Goal: Task Accomplishment & Management: Manage account settings

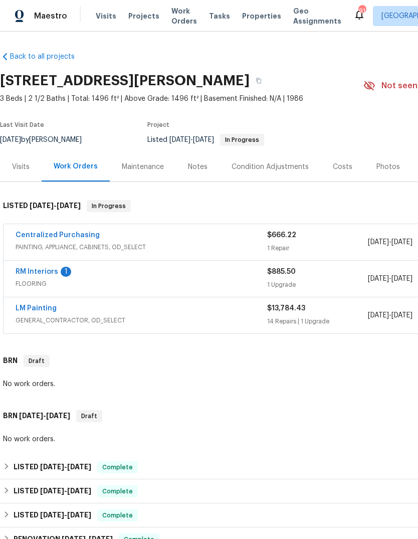
click at [33, 271] on link "RM Interiors" at bounding box center [37, 271] width 43 height 7
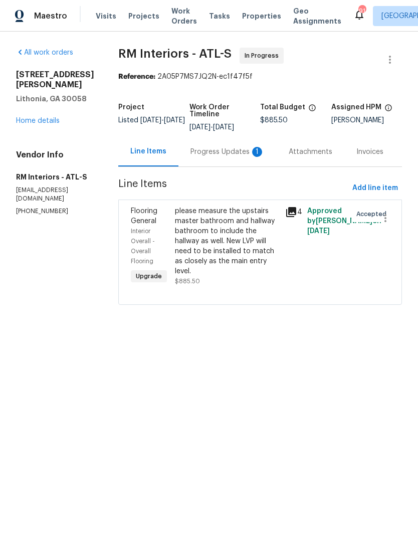
click at [240, 149] on div "Progress Updates 1" at bounding box center [227, 152] width 74 height 10
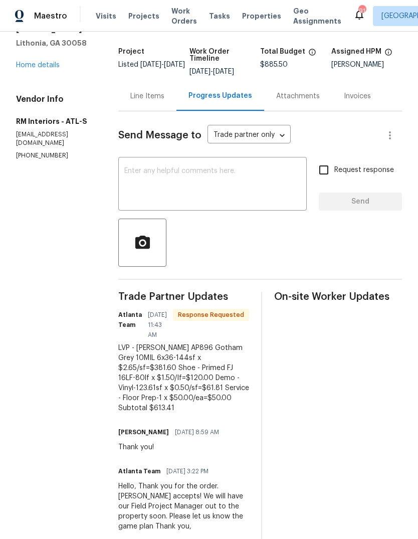
scroll to position [58, 0]
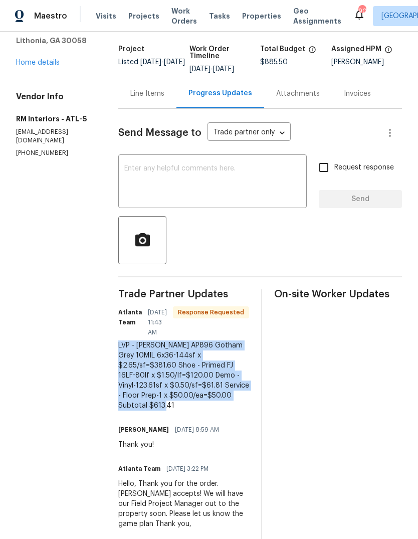
copy div "LVP - OD Knighton AP896 Gotham Grey 10MIL 6x36-144sf x $2.65/sf=$381.60 Shoe - …"
click at [273, 185] on textarea at bounding box center [212, 182] width 176 height 35
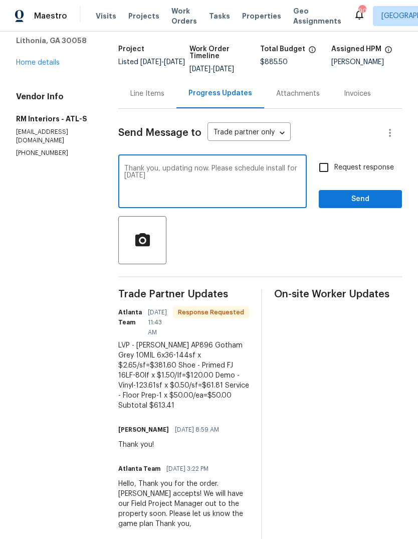
type textarea "Thank you, updating now. Please schedule install for tomorrow"
click at [370, 203] on span "Send" at bounding box center [360, 199] width 67 height 13
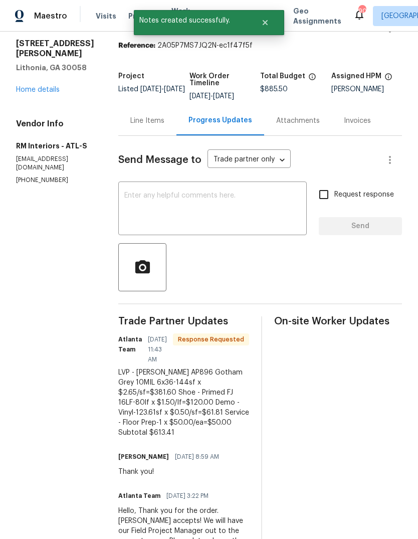
scroll to position [48, 0]
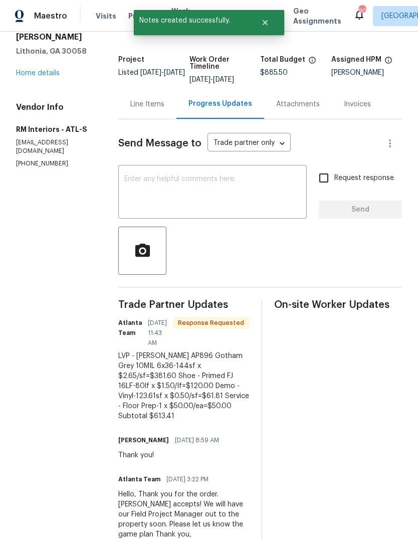
click at [148, 103] on div "Line Items" at bounding box center [147, 104] width 34 height 10
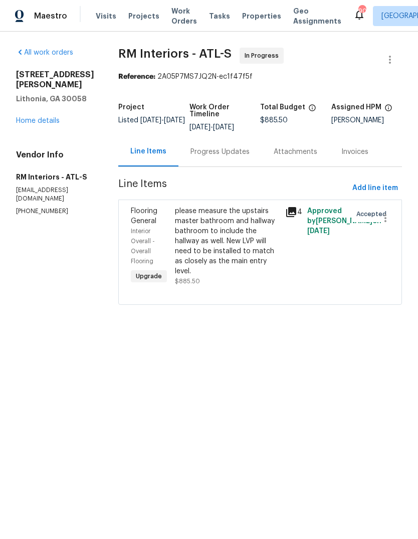
click at [223, 151] on div "Progress Updates" at bounding box center [219, 152] width 59 height 10
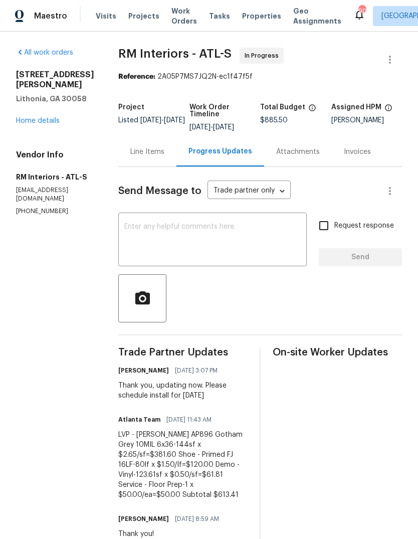
click at [156, 148] on div "Line Items" at bounding box center [147, 152] width 58 height 30
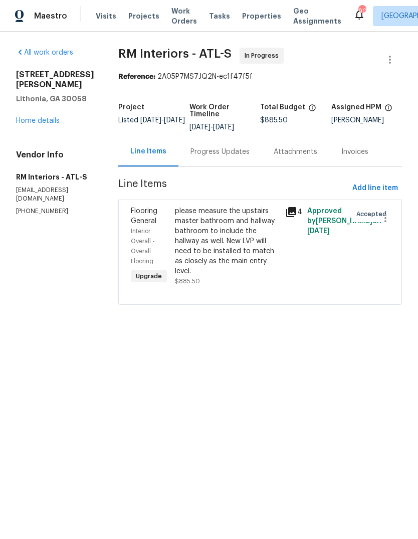
click at [246, 241] on div "please measure the upstairs master bathroom and hallway bathroom to include the…" at bounding box center [227, 241] width 104 height 70
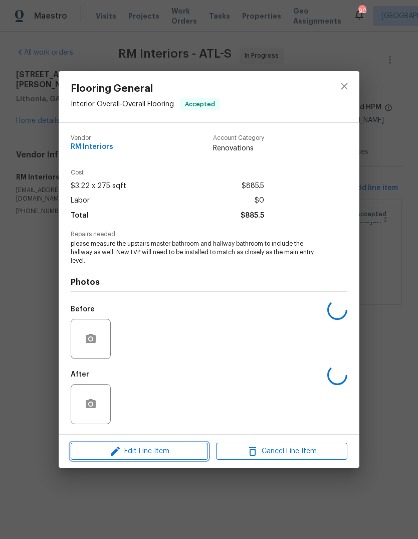
click at [168, 456] on span "Edit Line Item" at bounding box center [139, 451] width 131 height 13
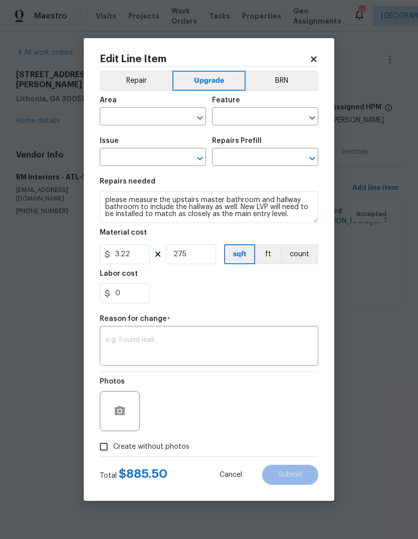
type input "Interior Overall"
type input "Overall Flooring"
type input "Flooring General"
type input "Vinyl Plank LVL 2 - Best Door 4.5 (Brown) $3.22"
click at [227, 347] on textarea at bounding box center [209, 346] width 207 height 21
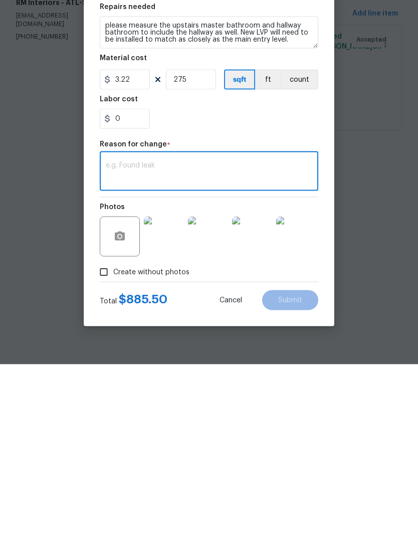
click at [238, 328] on div "x ​" at bounding box center [209, 346] width 219 height 37
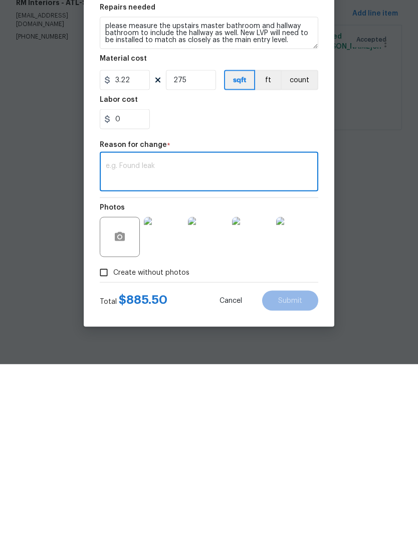
click at [144, 337] on textarea at bounding box center [209, 347] width 207 height 21
paste textarea "LVP - OD Knighton AP896 Gotham Grey 10MIL 6x36-144sf x $2.65/sf=$381.60 Shoe - …"
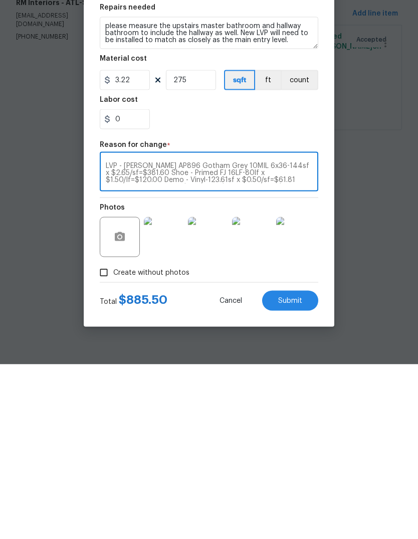
scroll to position [7, 0]
type textarea "LVP - OD Knighton AP896 Gotham Grey 10MIL 6x36-144sf x $2.65/sf=$381.60 Shoe - …"
click at [143, 245] on input "3.22" at bounding box center [125, 255] width 50 height 20
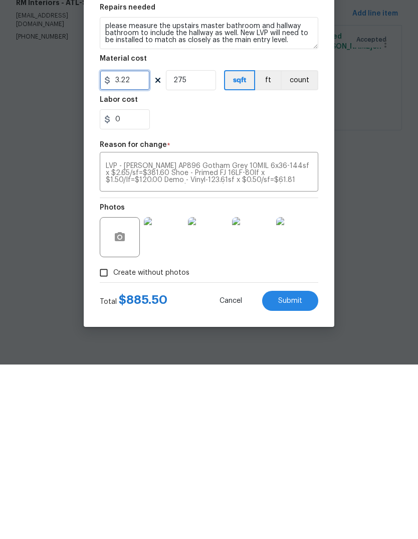
scroll to position [0, 0]
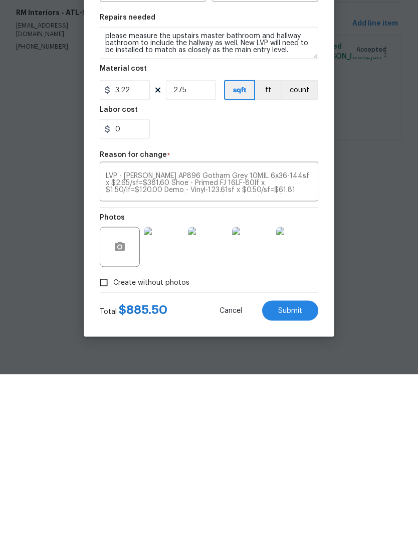
click at [380, 221] on html "Maestro Visits Projects Work Orders Tasks Properties Geo Assignments 90 Atlanta…" at bounding box center [209, 166] width 418 height 333
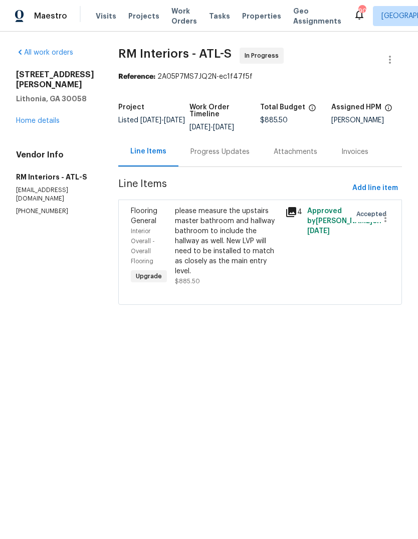
click at [231, 154] on div "Progress Updates" at bounding box center [219, 152] width 59 height 10
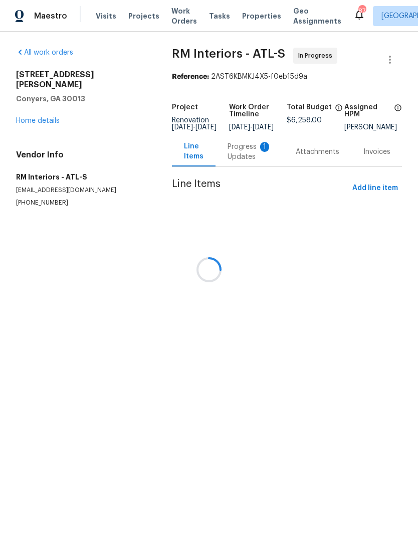
click at [252, 153] on div at bounding box center [209, 269] width 418 height 539
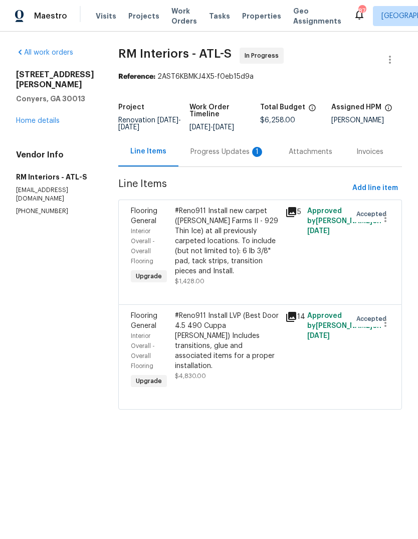
click at [240, 156] on div "Progress Updates 1" at bounding box center [227, 152] width 74 height 10
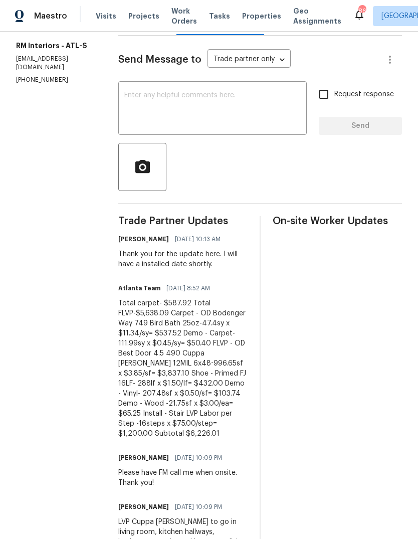
scroll to position [136, 0]
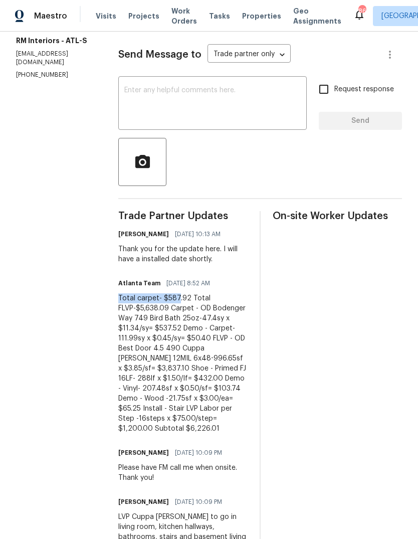
click at [238, 427] on div "Trade Partner Updates Ryan Fogarty 08/21/2025 10:13 AM Thank you for the update…" at bounding box center [182, 432] width 129 height 442
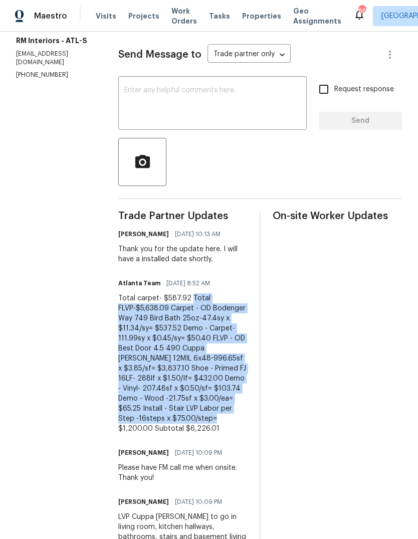
copy div "Total FLVP-$5,638.09 Carpet - OD Bodenger Way 749 Bird Bath 25oz-47.4sy x $11.3…"
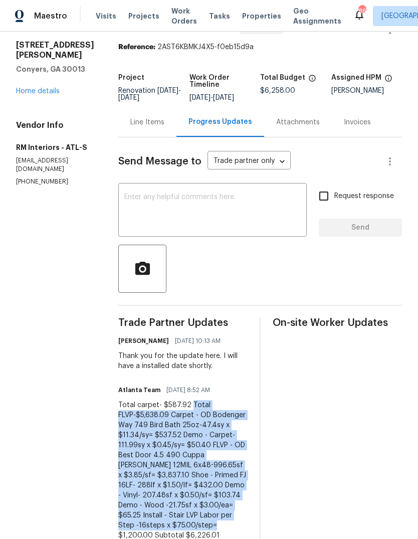
scroll to position [29, 0]
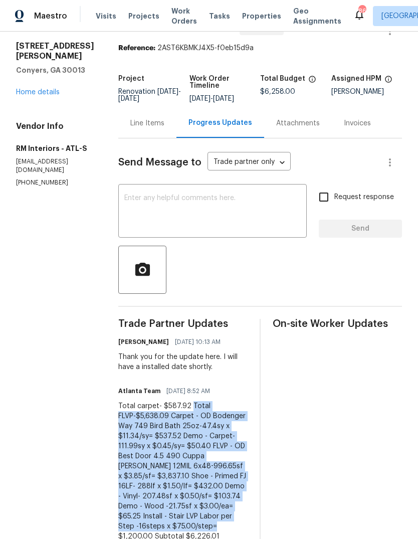
click at [154, 121] on div "Line Items" at bounding box center [147, 123] width 34 height 10
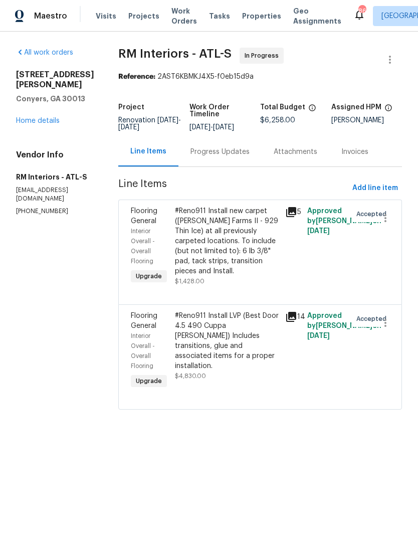
click at [251, 338] on div "#Reno911 Install LVP (Best Door 4.5 490 Cuppa Joe) Includes transitions, glue a…" at bounding box center [227, 341] width 104 height 60
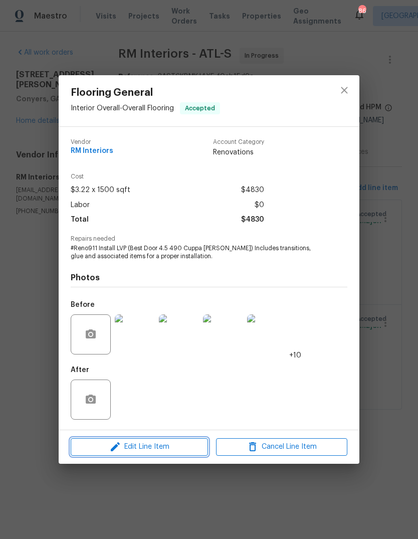
click at [121, 446] on icon "button" at bounding box center [115, 447] width 12 height 12
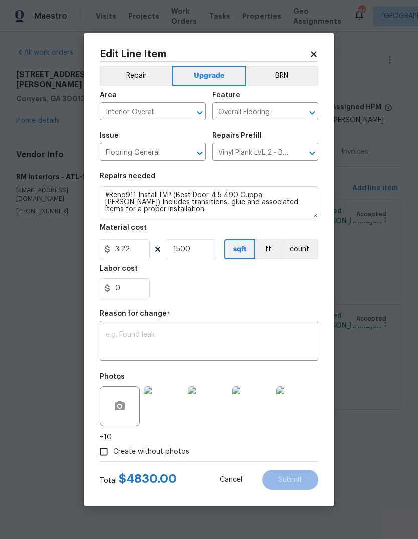
click at [266, 352] on textarea at bounding box center [209, 341] width 207 height 21
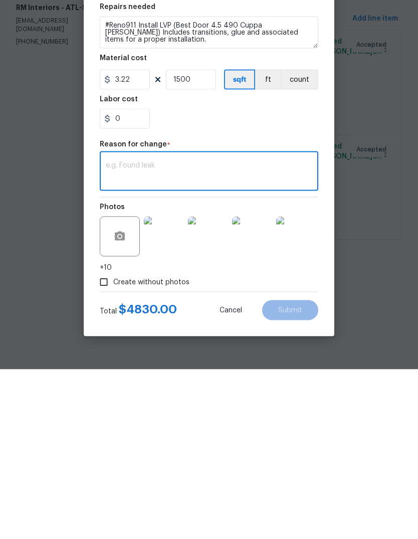
click at [264, 331] on textarea at bounding box center [209, 341] width 207 height 21
paste textarea "Total FLVP-$5,638.09 Carpet - OD Bodenger Way 749 Bird Bath 25oz-47.4sy x $11.3…"
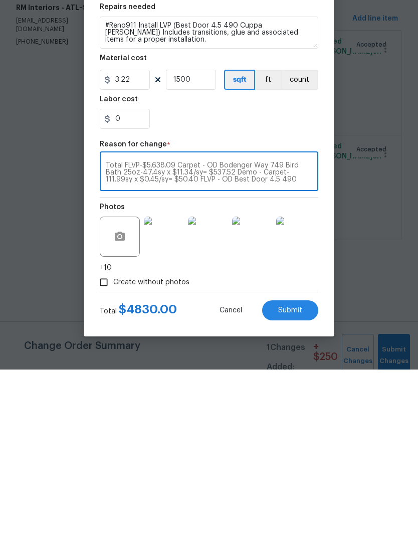
type textarea "Total FLVP-$5,638.09 Carpet - OD Bodenger Way 749 Bird Bath 25oz-47.4sy x $11.3…"
click at [209, 239] on input "1500" at bounding box center [191, 249] width 50 height 20
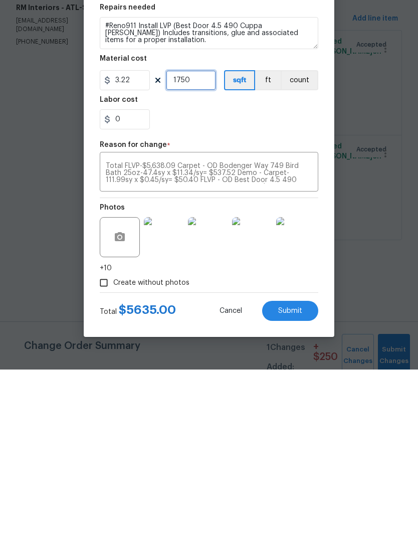
type input "1750"
click at [133, 279] on input "0" at bounding box center [125, 289] width 50 height 20
type input "3.09"
click at [302, 332] on textarea "Total FLVP-$5,638.09 Carpet - OD Bodenger Way 749 Bird Bath 25oz-47.4sy x $11.3…" at bounding box center [209, 342] width 207 height 21
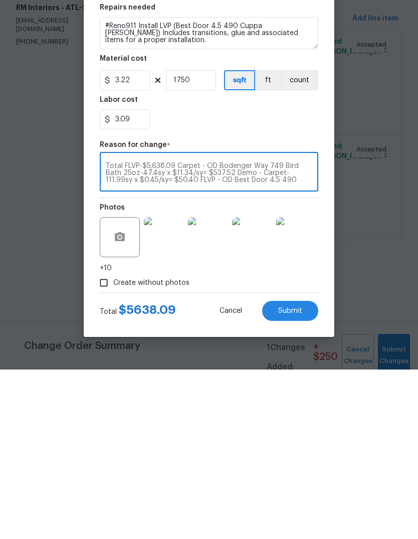
click at [305, 470] on button "Submit" at bounding box center [290, 480] width 56 height 20
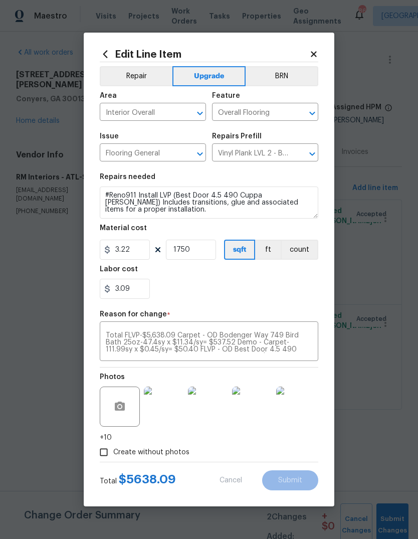
type input "1500"
click at [137, 80] on button "Repair" at bounding box center [136, 76] width 73 height 20
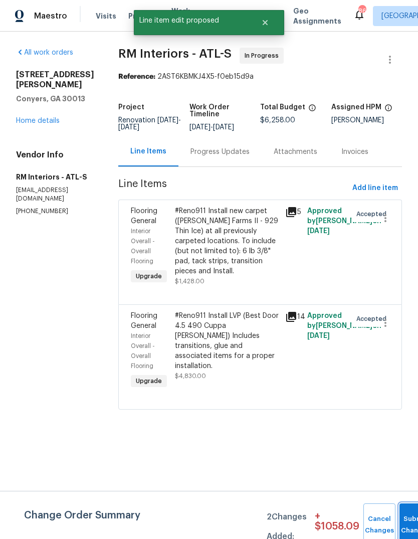
click at [409, 518] on button "Submit Changes" at bounding box center [416, 524] width 32 height 43
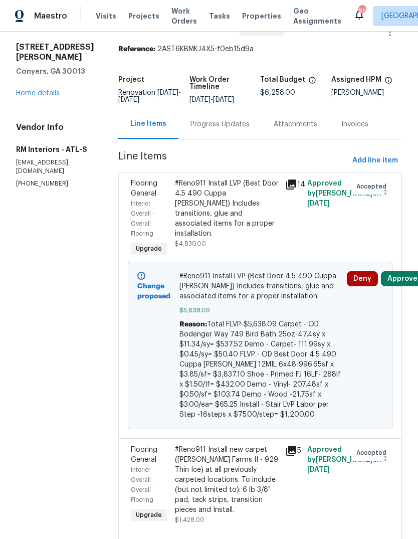
scroll to position [27, 0]
click at [226, 129] on div "Progress Updates" at bounding box center [219, 125] width 59 height 10
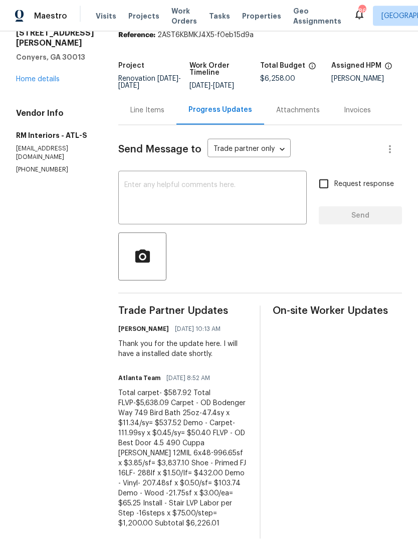
scroll to position [46, 0]
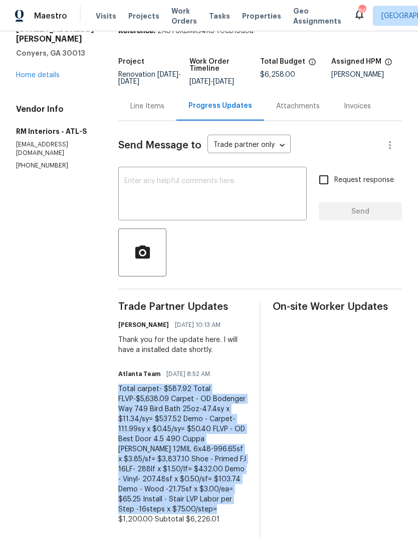
copy div "Total carpet- $587.92 Total FLVP-$5,638.09 Carpet - OD Bodenger Way 749 Bird Ba…"
click at [144, 102] on div "Line Items" at bounding box center [147, 106] width 34 height 10
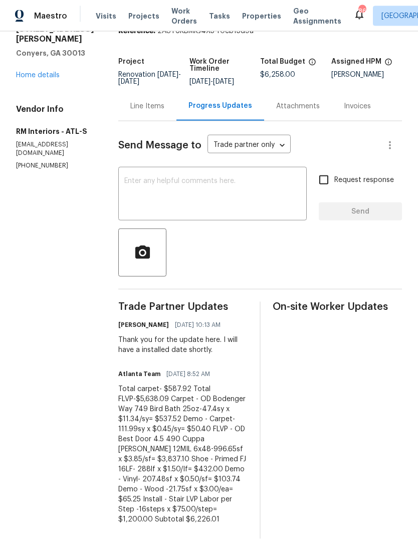
scroll to position [1, 0]
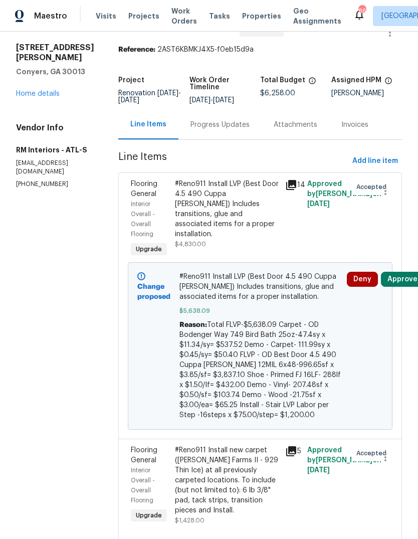
click at [246, 464] on div "#Reno911 Install new carpet (Abshire Farms II - 929 Thin Ice) at all previously…" at bounding box center [227, 480] width 104 height 70
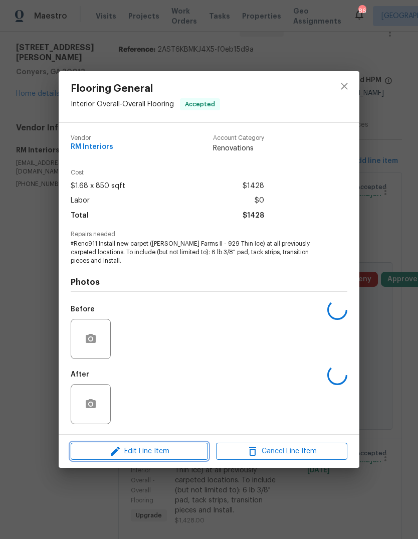
click at [121, 452] on icon "button" at bounding box center [115, 451] width 12 height 12
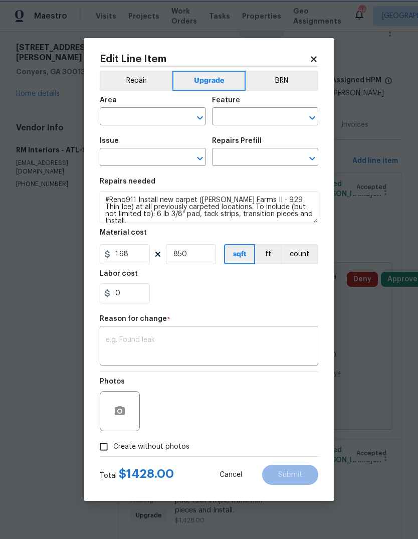
type input "Interior Overall"
type input "Overall Flooring"
type input "Flooring General"
type input "Carpet LVL 2 - Abshire Farms II (Silver) $1.68"
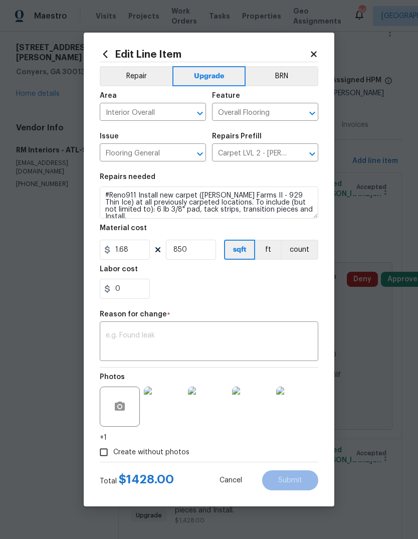
click at [205, 336] on textarea at bounding box center [209, 342] width 207 height 21
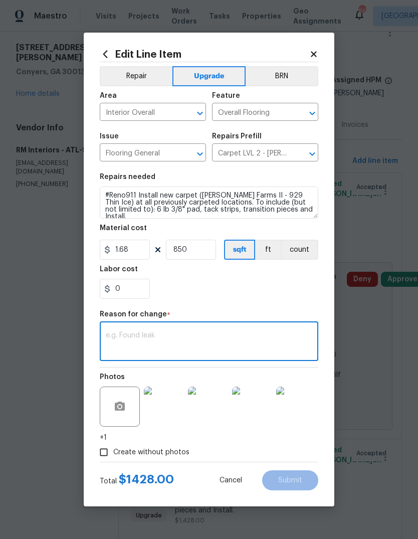
scroll to position [0, 0]
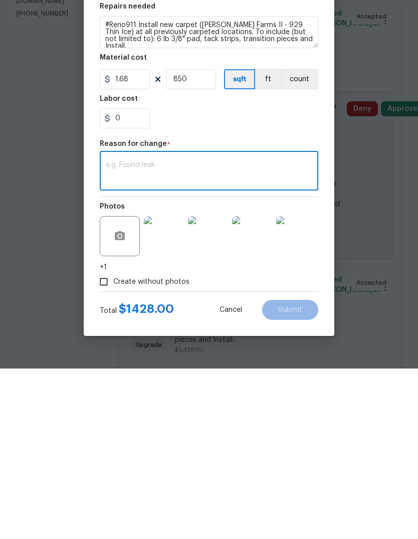
click at [209, 332] on textarea at bounding box center [209, 342] width 207 height 21
paste textarea "Total carpet- $587.92 Total FLVP-$5,638.09 Carpet - OD Bodenger Way 749 Bird Ba…"
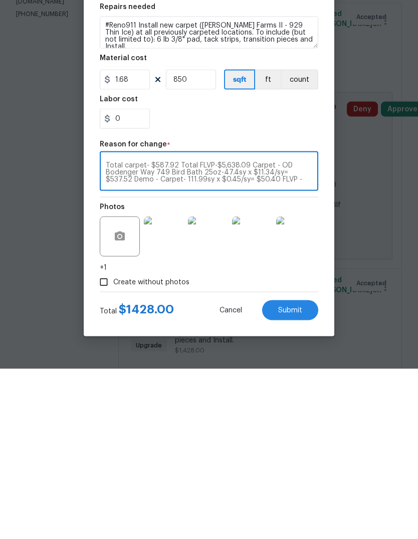
type textarea "Total carpet- $587.92 Total FLVP-$5,638.09 Carpet - OD Bodenger Way 749 Bird Ba…"
click at [137, 240] on input "1.68" at bounding box center [125, 250] width 50 height 20
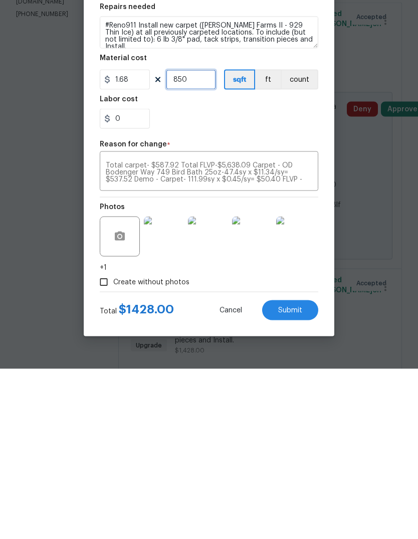
click at [201, 240] on input "850" at bounding box center [191, 250] width 50 height 20
type input "349"
click at [145, 279] on input "0" at bounding box center [125, 289] width 50 height 20
click at [301, 324] on div "Total carpet- $587.92 Total FLVP-$5,638.09 Carpet - OD Bodenger Way 749 Bird Ba…" at bounding box center [209, 342] width 219 height 37
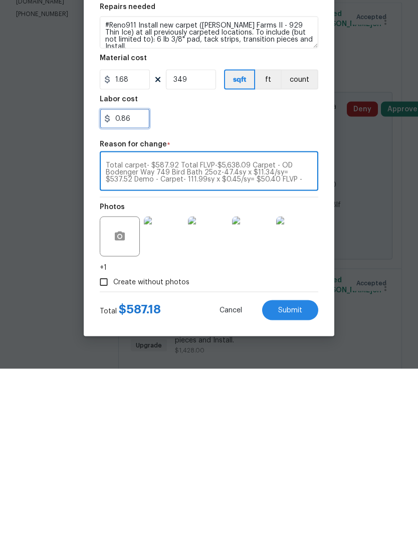
click at [142, 279] on input "0.86" at bounding box center [125, 289] width 50 height 20
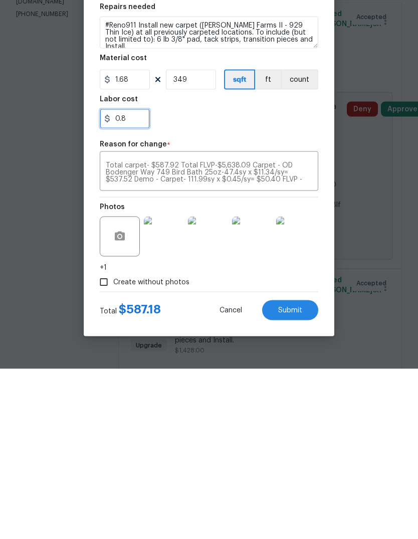
type input "0."
click at [298, 332] on textarea "Total carpet- $587.92 Total FLVP-$5,638.09 Carpet - OD Bodenger Way 749 Bird Ba…" at bounding box center [209, 342] width 207 height 21
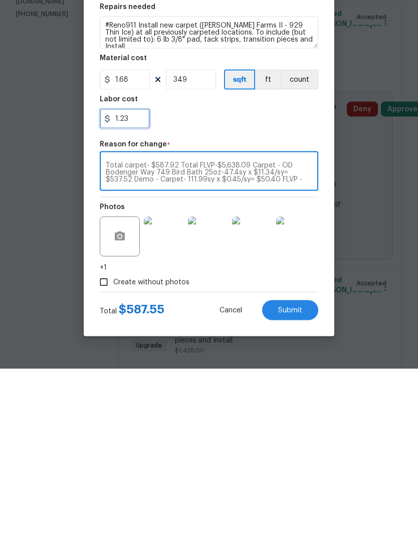
click at [141, 279] on input "1.23" at bounding box center [125, 289] width 50 height 20
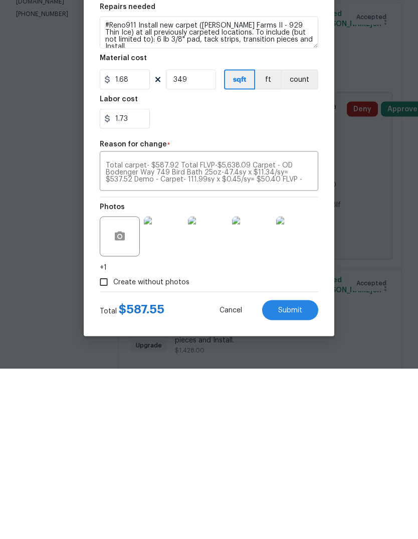
click at [307, 332] on textarea "Total carpet- $587.92 Total FLVP-$5,638.09 Carpet - OD Bodenger Way 749 Bird Ba…" at bounding box center [209, 342] width 207 height 21
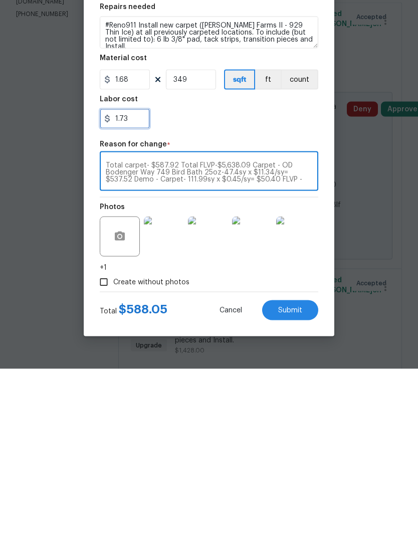
click at [136, 279] on input "1.73" at bounding box center [125, 289] width 50 height 20
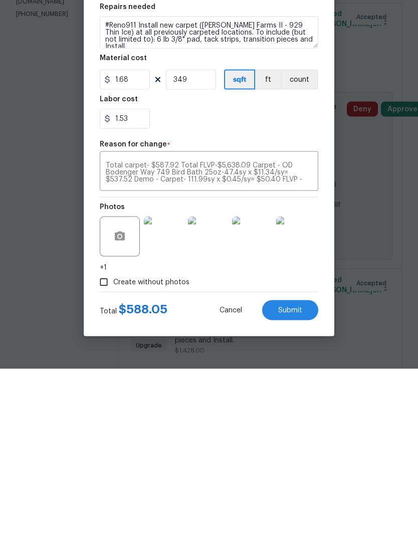
click at [302, 332] on textarea "Total carpet- $587.92 Total FLVP-$5,638.09 Carpet - OD Bodenger Way 749 Bird Ba…" at bounding box center [209, 342] width 207 height 21
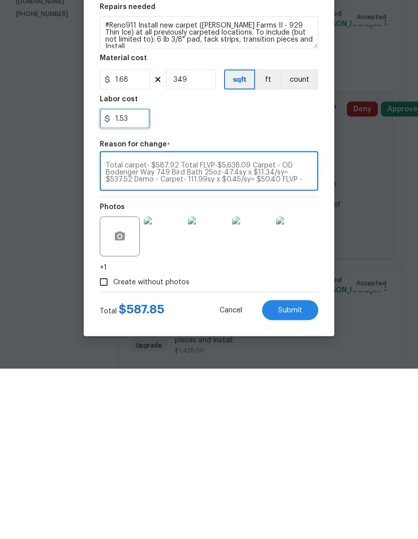
click at [140, 279] on input "1.53" at bounding box center [125, 289] width 50 height 20
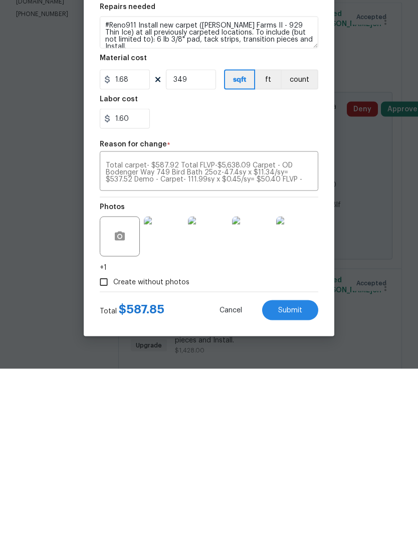
click at [305, 332] on textarea "Total carpet- $587.92 Total FLVP-$5,638.09 Carpet - OD Bodenger Way 749 Bird Ba…" at bounding box center [209, 342] width 207 height 21
type input "1.6"
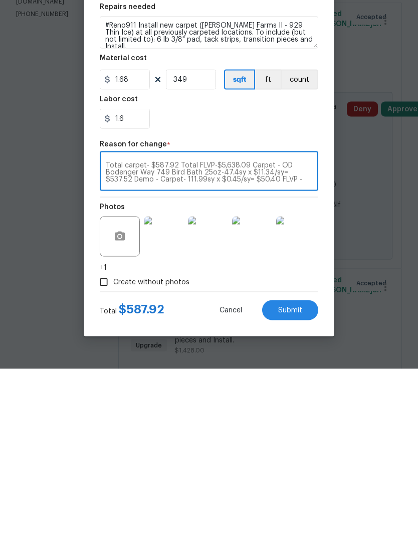
click at [305, 470] on button "Submit" at bounding box center [290, 480] width 56 height 20
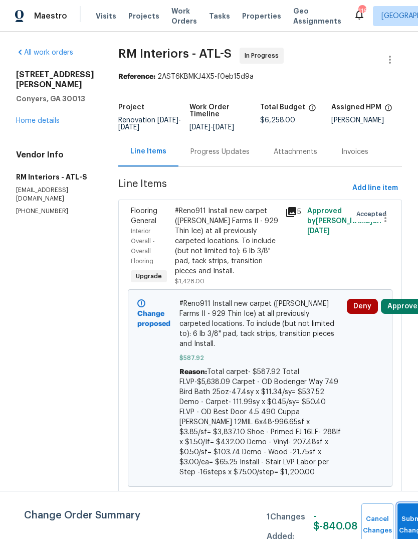
click at [406, 521] on button "Submit Changes" at bounding box center [414, 524] width 32 height 43
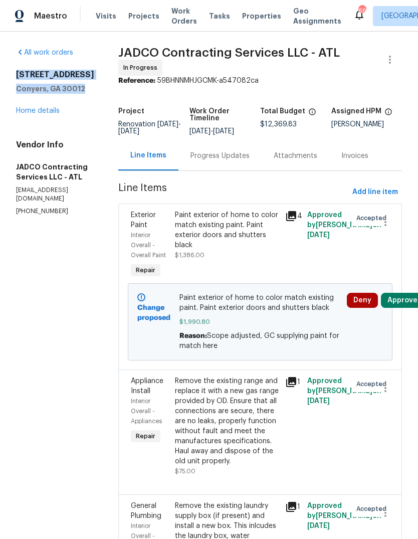
click at [37, 110] on link "Home details" at bounding box center [38, 110] width 44 height 7
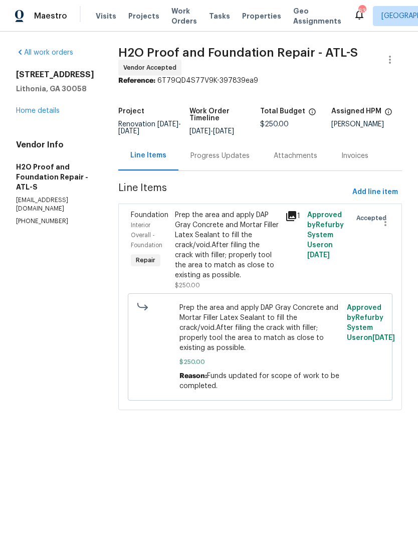
click at [195, 163] on div "Progress Updates" at bounding box center [219, 156] width 83 height 30
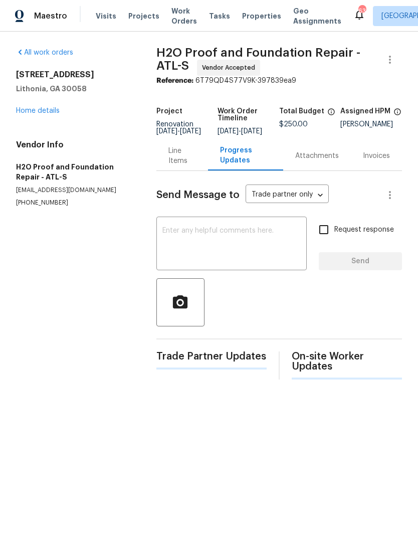
click at [287, 250] on textarea at bounding box center [231, 244] width 138 height 35
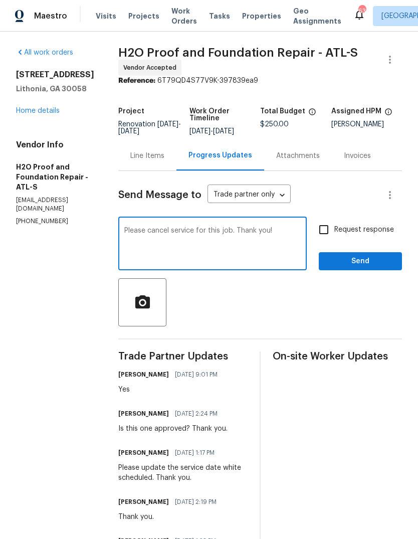
type textarea "Please cancel service for this job. Thank you!"
click at [379, 262] on span "Send" at bounding box center [360, 261] width 67 height 13
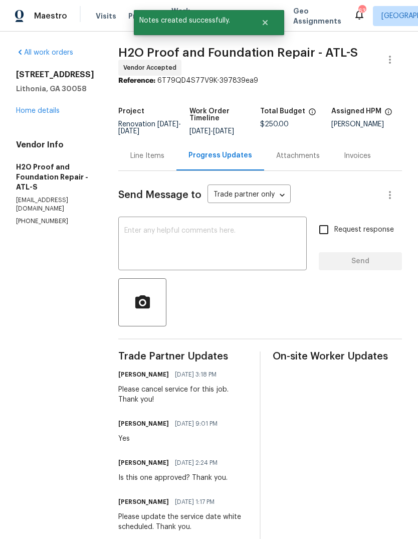
click at [44, 130] on div "All work orders 3034 Stonebridge Creek Dr Lithonia, GA 30058 Home details Vendo…" at bounding box center [55, 137] width 78 height 178
click at [48, 114] on link "Home details" at bounding box center [38, 110] width 44 height 7
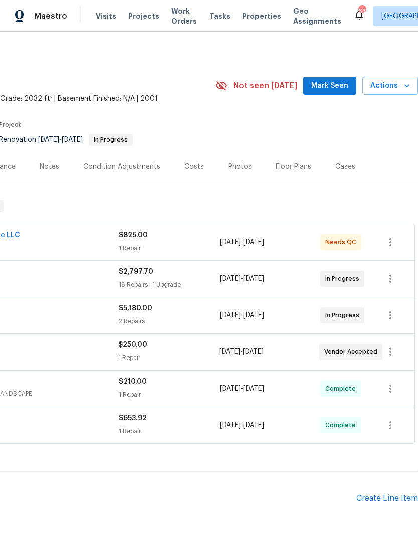
scroll to position [0, 148]
click at [335, 82] on span "Mark Seen" at bounding box center [329, 86] width 37 height 13
click at [335, 90] on span "Mark Seen" at bounding box center [329, 86] width 37 height 13
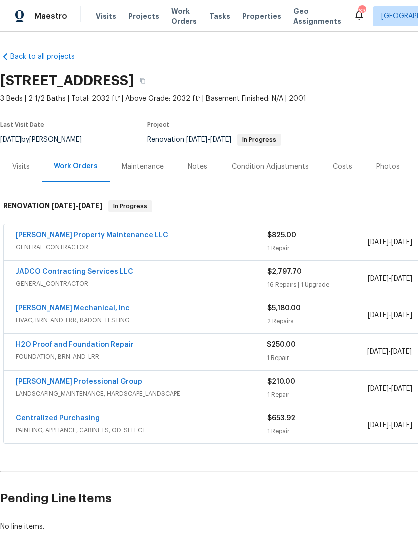
scroll to position [0, 0]
click at [41, 232] on link "Glen Property Maintenance LLC" at bounding box center [92, 235] width 153 height 7
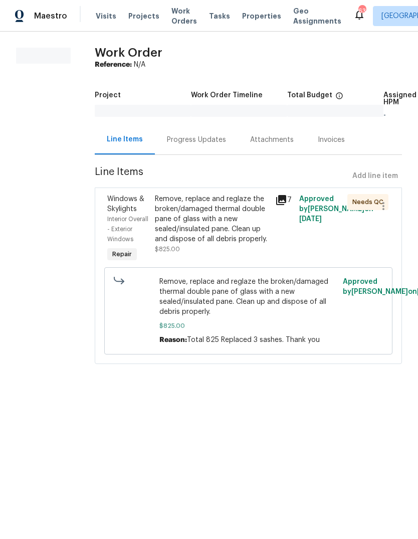
click at [224, 223] on div "Remove, replace and reglaze the broken/damaged thermal double pane of glass wit…" at bounding box center [212, 219] width 114 height 50
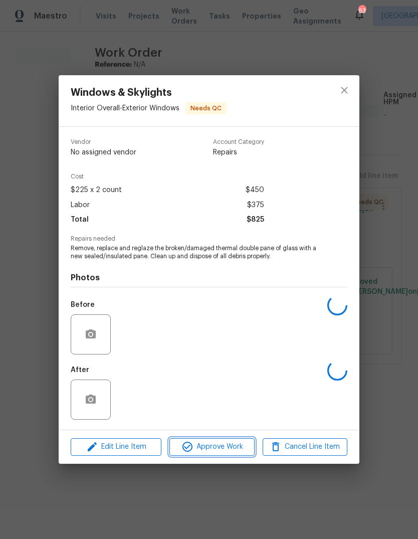
click at [223, 448] on span "Approve Work" at bounding box center [211, 447] width 79 height 13
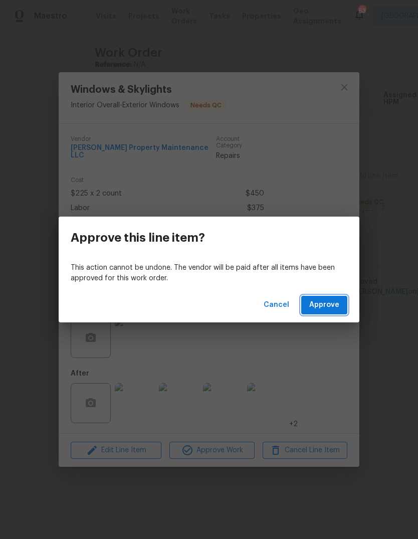
click at [335, 302] on span "Approve" at bounding box center [324, 305] width 30 height 13
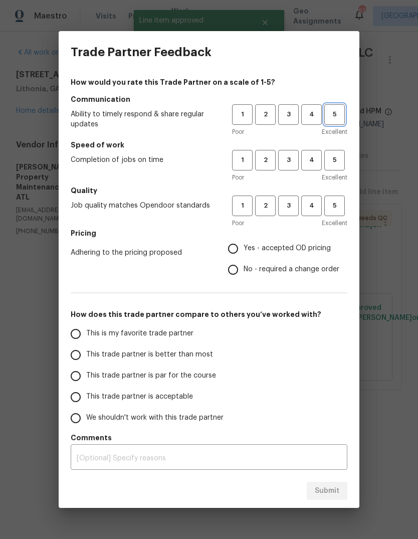
click at [338, 119] on span "5" at bounding box center [334, 115] width 19 height 12
click at [339, 158] on span "5" at bounding box center [334, 160] width 19 height 12
click at [340, 213] on button "5" at bounding box center [334, 206] width 21 height 21
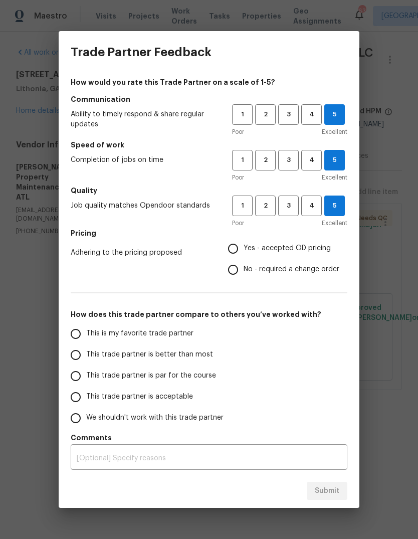
click at [306, 252] on span "Yes - accepted OD pricing" at bounding box center [287, 248] width 87 height 11
click at [244, 252] on input "Yes - accepted OD pricing" at bounding box center [233, 248] width 21 height 21
radio input "true"
click at [80, 339] on input "This is my favorite trade partner" at bounding box center [75, 333] width 21 height 21
click at [339, 486] on span "Submit" at bounding box center [327, 491] width 25 height 13
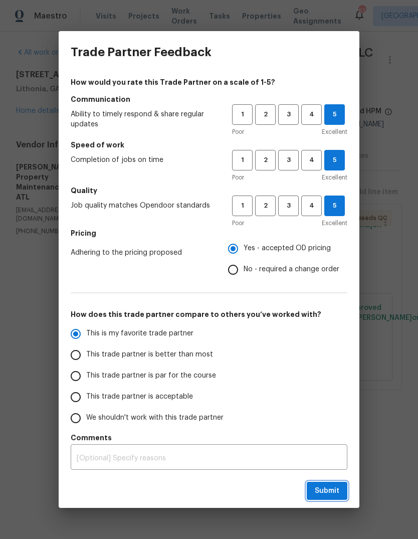
radio input "true"
radio input "false"
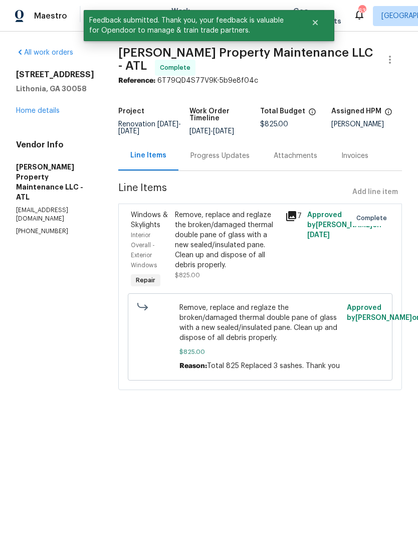
click at [34, 114] on link "Home details" at bounding box center [38, 110] width 44 height 7
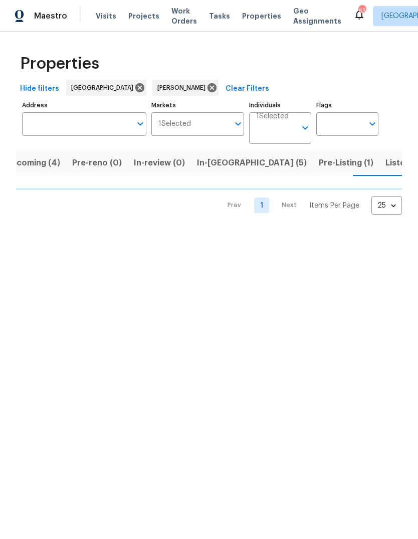
scroll to position [0, 17]
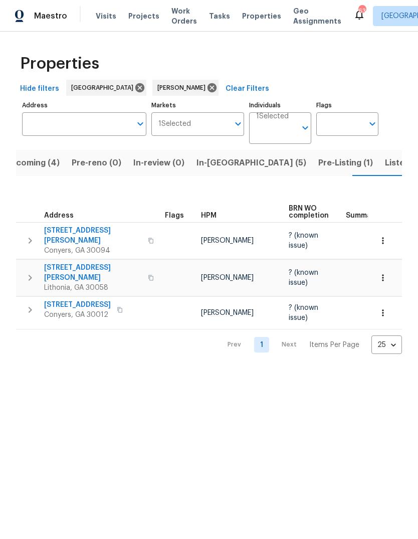
click at [385, 168] on span "Listed (19)" at bounding box center [406, 163] width 42 height 14
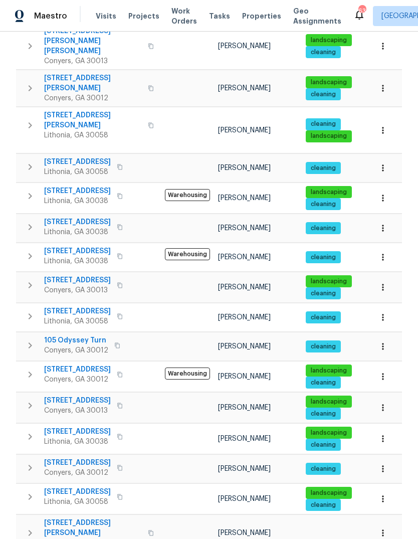
scroll to position [310, 0]
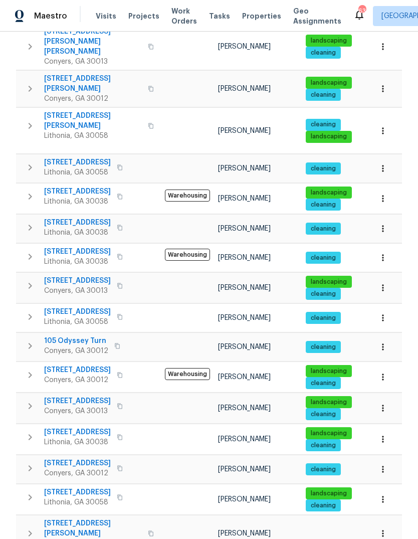
click at [59, 307] on span "[STREET_ADDRESS]" at bounding box center [77, 312] width 67 height 10
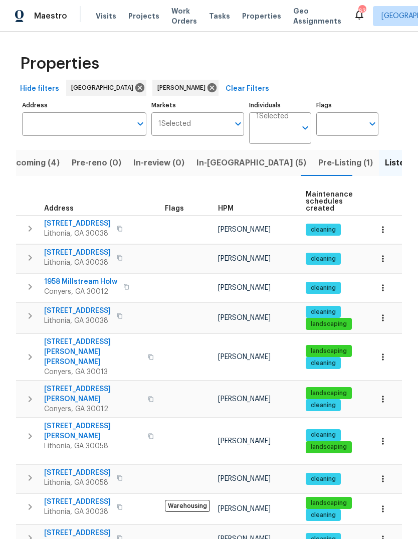
scroll to position [0, 0]
click at [220, 162] on span "In-[GEOGRAPHIC_DATA] (5)" at bounding box center [252, 163] width 110 height 14
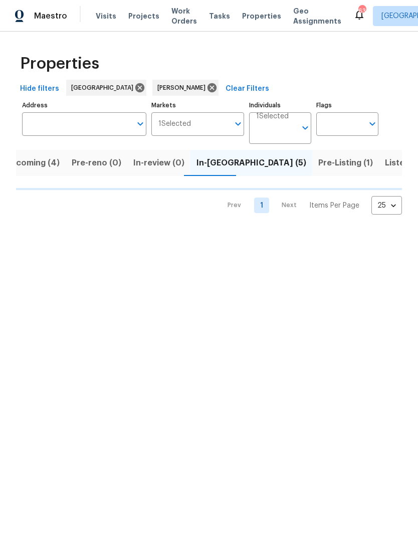
click at [318, 163] on span "Pre-Listing (1)" at bounding box center [345, 163] width 55 height 14
click at [223, 162] on span "In-reno (5)" at bounding box center [252, 163] width 110 height 14
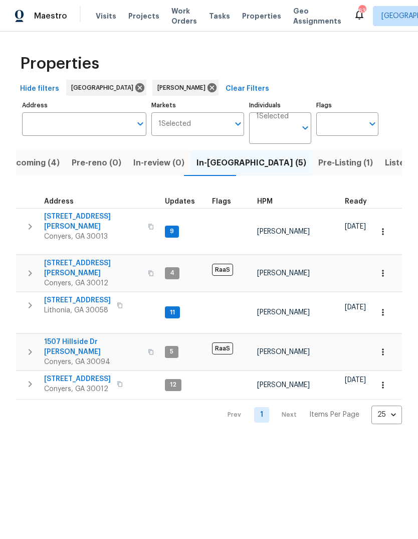
click at [65, 295] on span "3034 Stonebridge Creek Dr" at bounding box center [77, 300] width 67 height 10
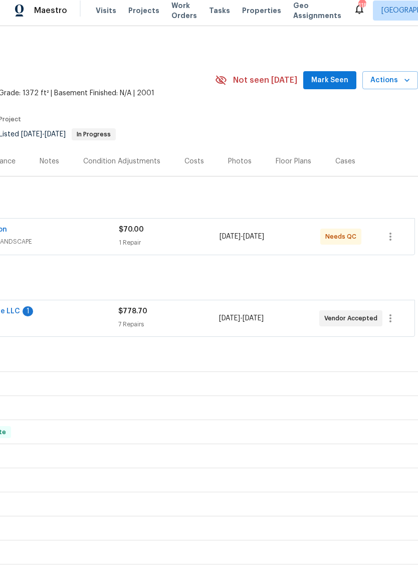
scroll to position [0, 148]
click at [342, 80] on span "Mark Seen" at bounding box center [329, 86] width 37 height 13
click at [335, 81] on span "Mark Seen" at bounding box center [329, 86] width 37 height 13
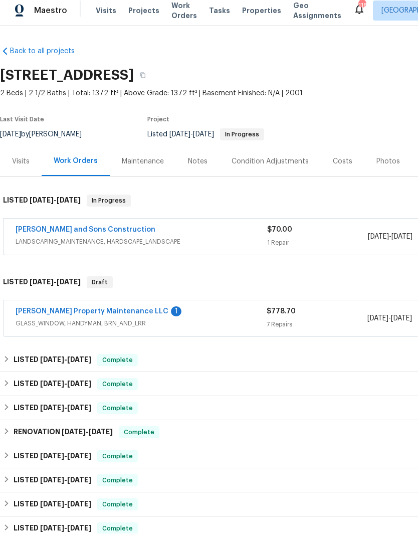
scroll to position [5, 0]
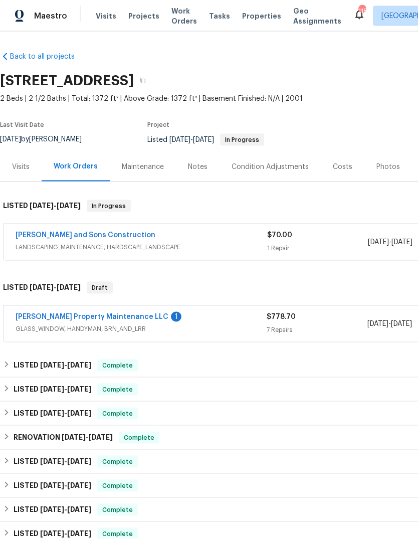
click at [262, 44] on div "Back to all projects [STREET_ADDRESS] 2 Beds | 2 1/2 Baths | Total: 1372 ft² | …" at bounding box center [283, 450] width 566 height 812
click at [46, 313] on link "[PERSON_NAME] Property Maintenance LLC" at bounding box center [92, 316] width 153 height 7
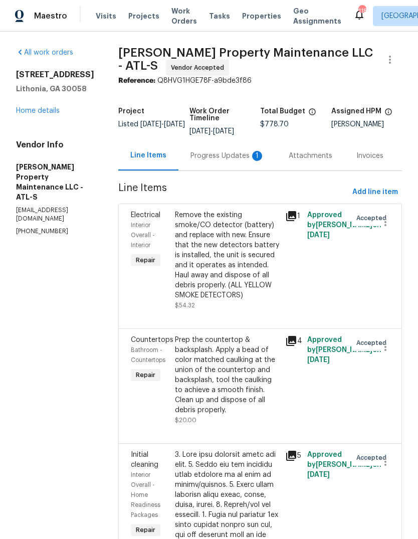
click at [252, 161] on div "Progress Updates 1" at bounding box center [227, 156] width 98 height 30
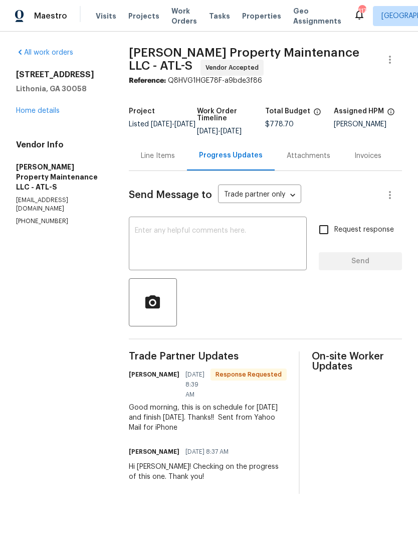
click at [47, 114] on link "Home details" at bounding box center [38, 110] width 44 height 7
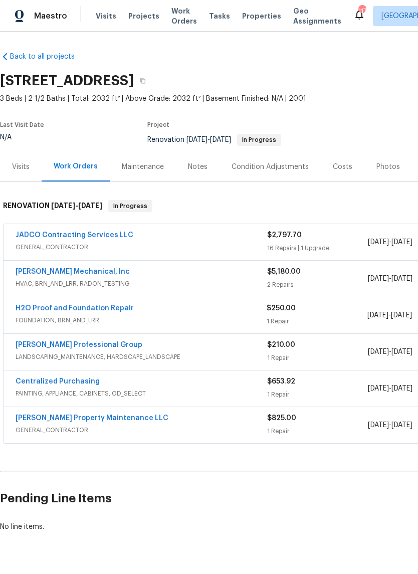
click at [31, 237] on link "JADCO Contracting Services LLC" at bounding box center [75, 235] width 118 height 7
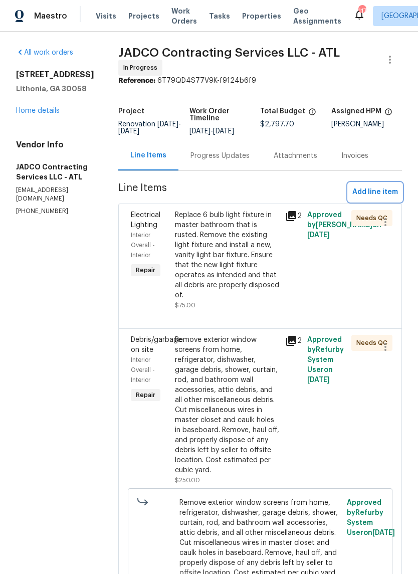
click at [380, 199] on span "Add line item" at bounding box center [375, 192] width 46 height 13
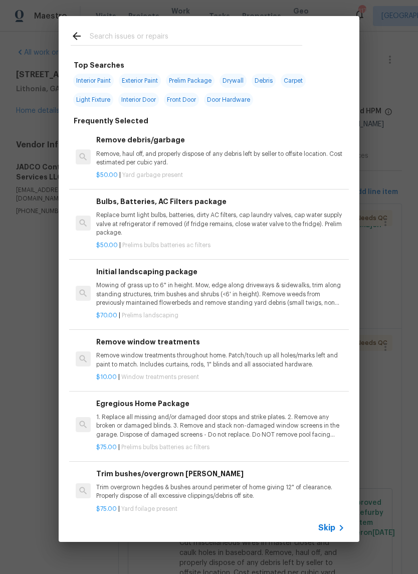
click at [233, 38] on input "text" at bounding box center [196, 37] width 213 height 15
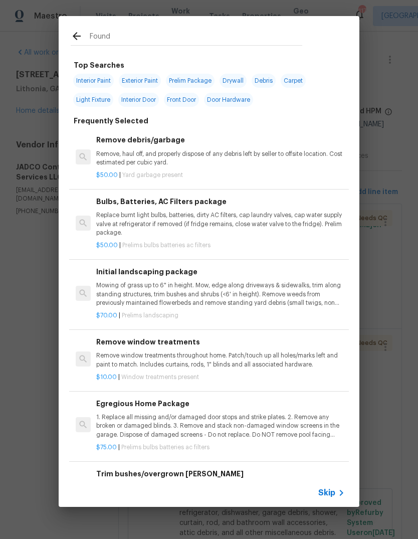
type input "Founda"
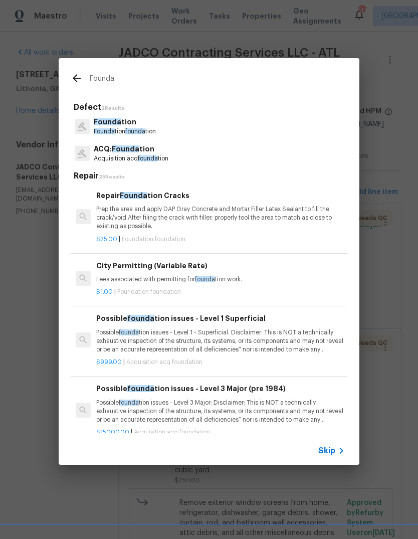
click at [182, 220] on p "Prep the area and apply DAP Gray Concrete and Mortar Filler Latex Sealant to fi…" at bounding box center [220, 218] width 249 height 26
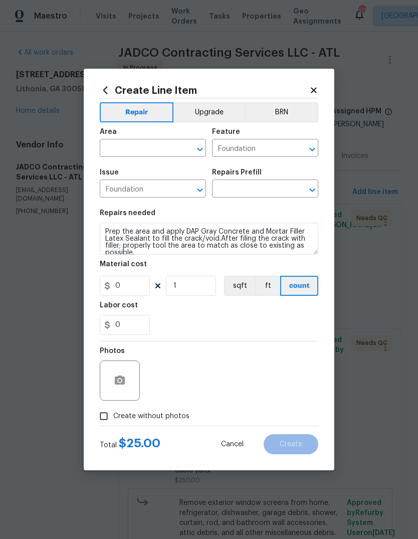
type input "Repair Foundation Cracks $25.00"
type input "25"
click at [157, 144] on input "text" at bounding box center [139, 149] width 78 height 16
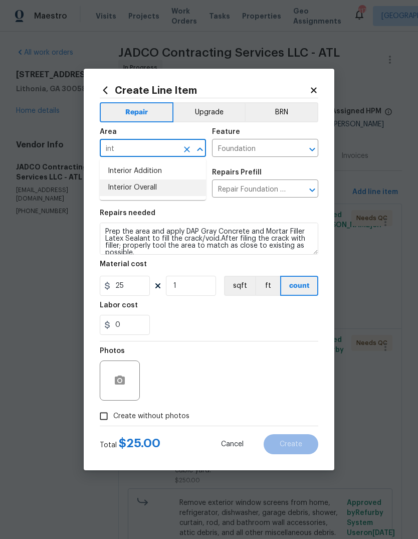
click at [157, 188] on li "Interior Overall" at bounding box center [153, 187] width 106 height 17
type input "Interior Overall"
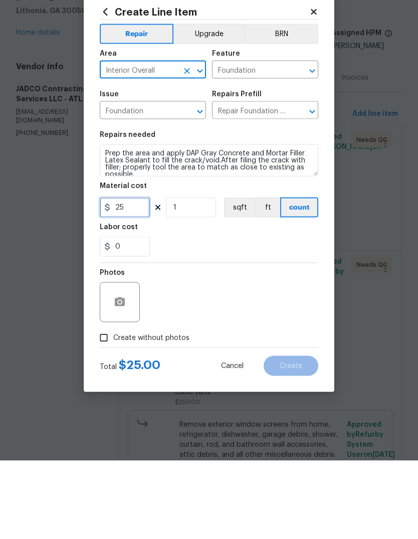
click at [136, 276] on input "25" at bounding box center [125, 286] width 50 height 20
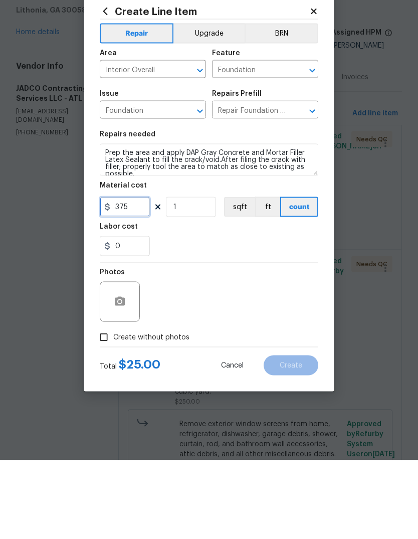
type input "375"
click at [112, 368] on button "button" at bounding box center [120, 380] width 24 height 24
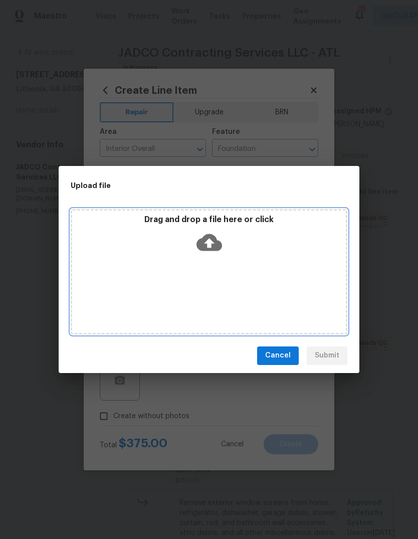
click at [217, 247] on icon at bounding box center [210, 242] width 26 height 17
